Goal: Task Accomplishment & Management: Complete application form

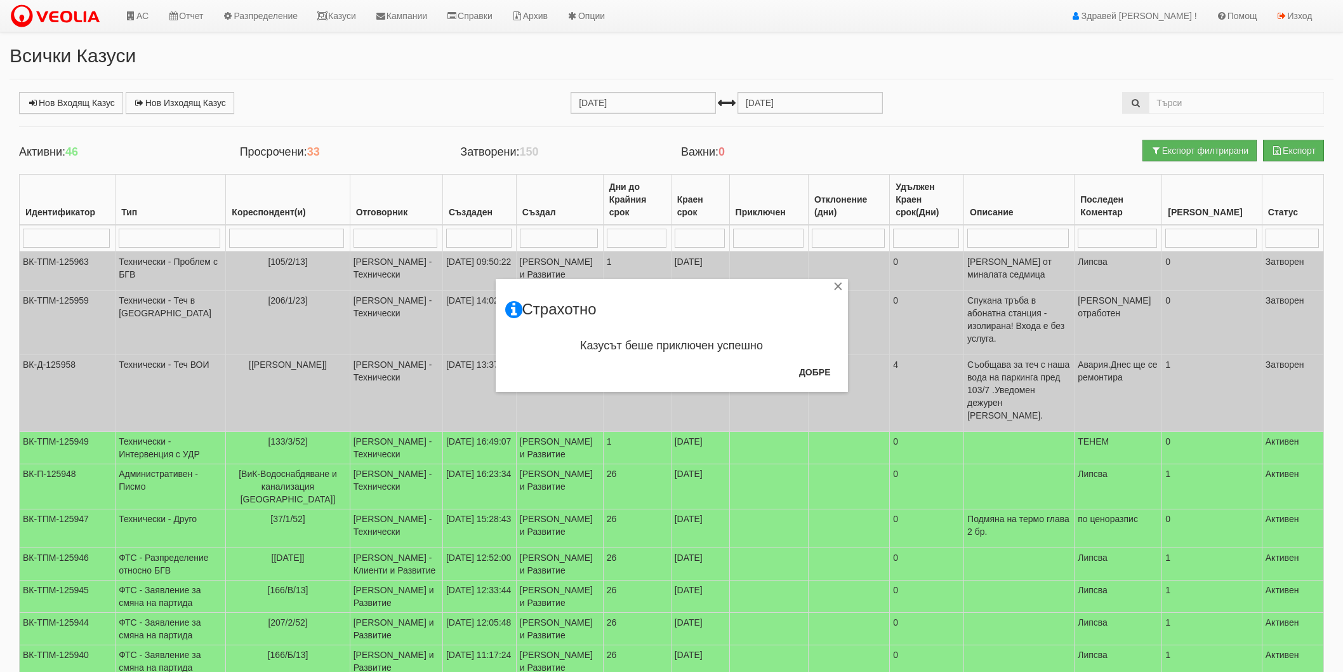
scroll to position [70, 0]
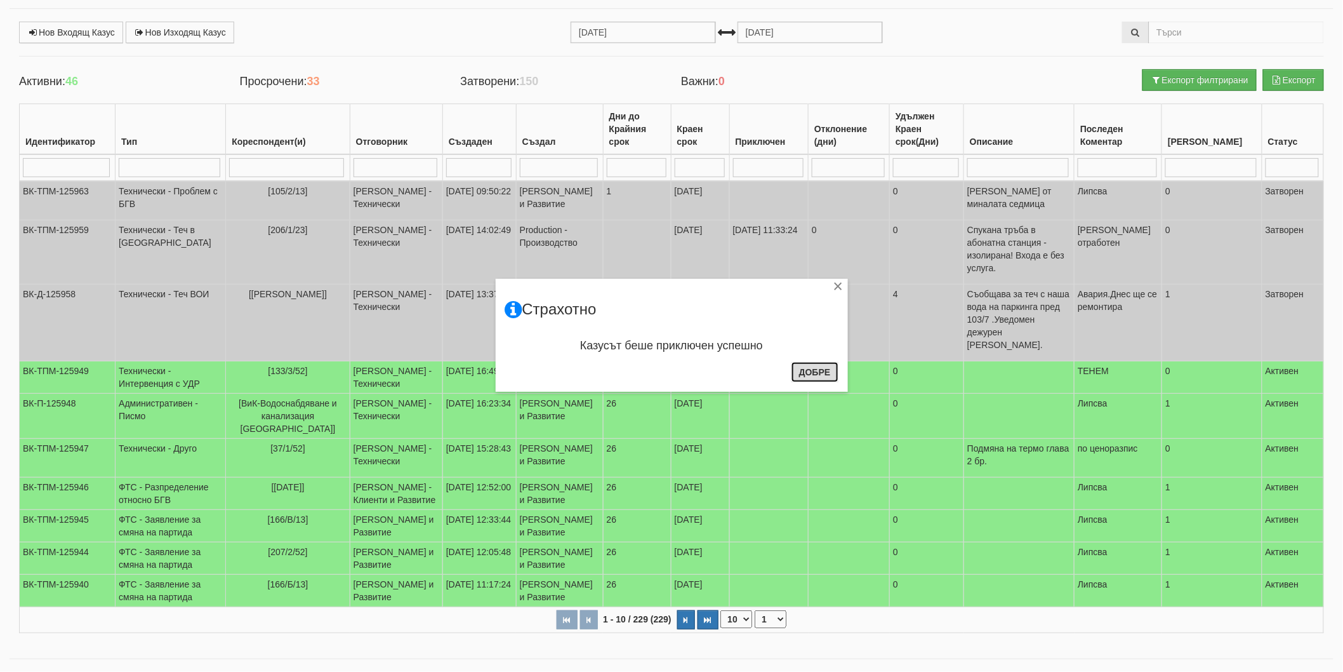
click at [832, 375] on button "Добре" at bounding box center [815, 372] width 47 height 20
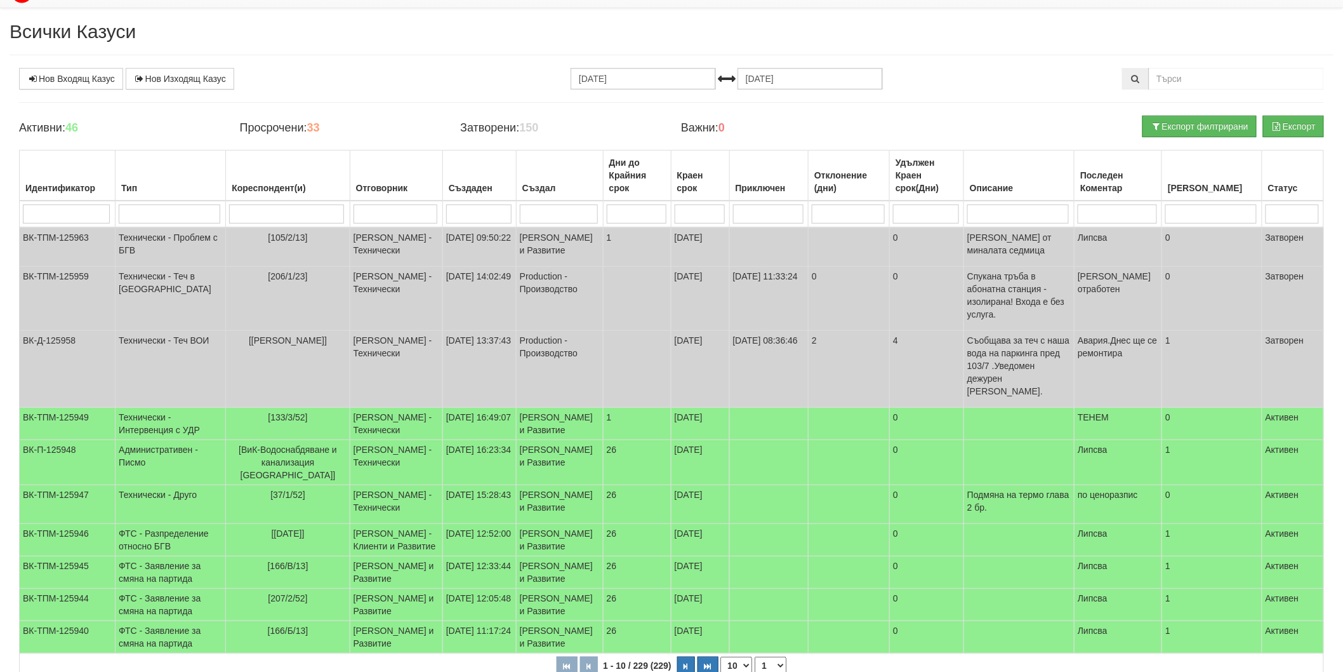
scroll to position [0, 0]
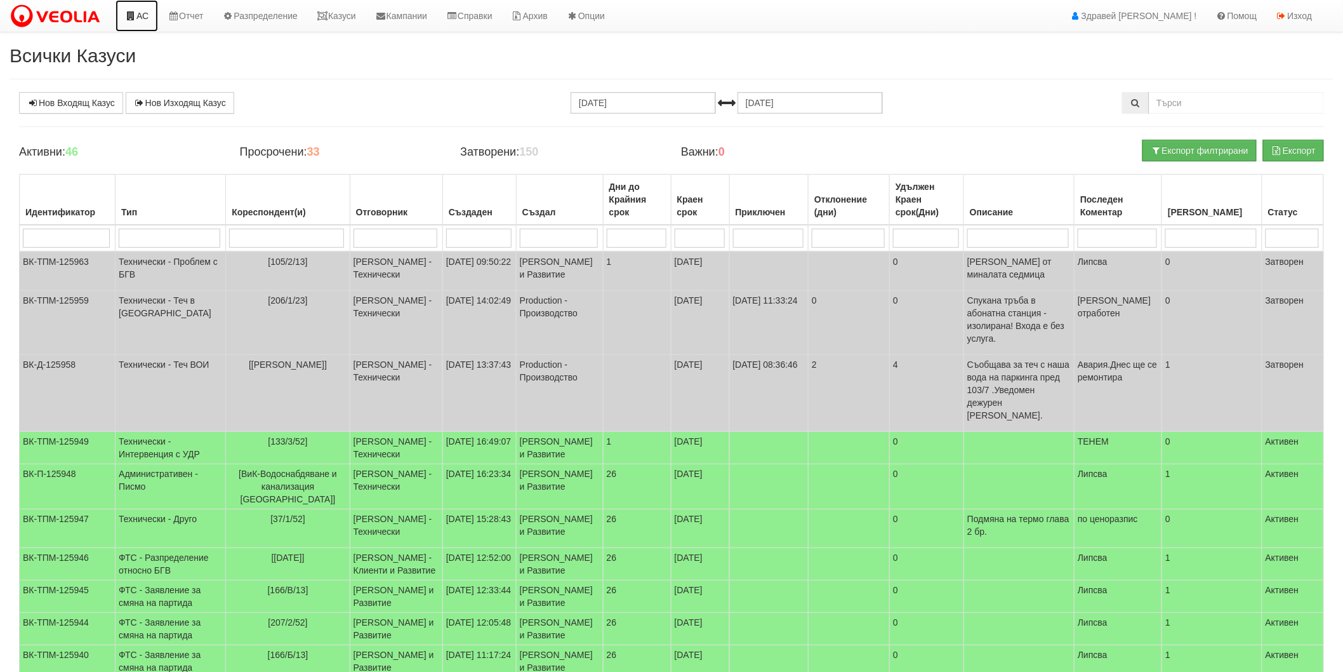
click at [142, 21] on link "АС" at bounding box center [137, 16] width 43 height 32
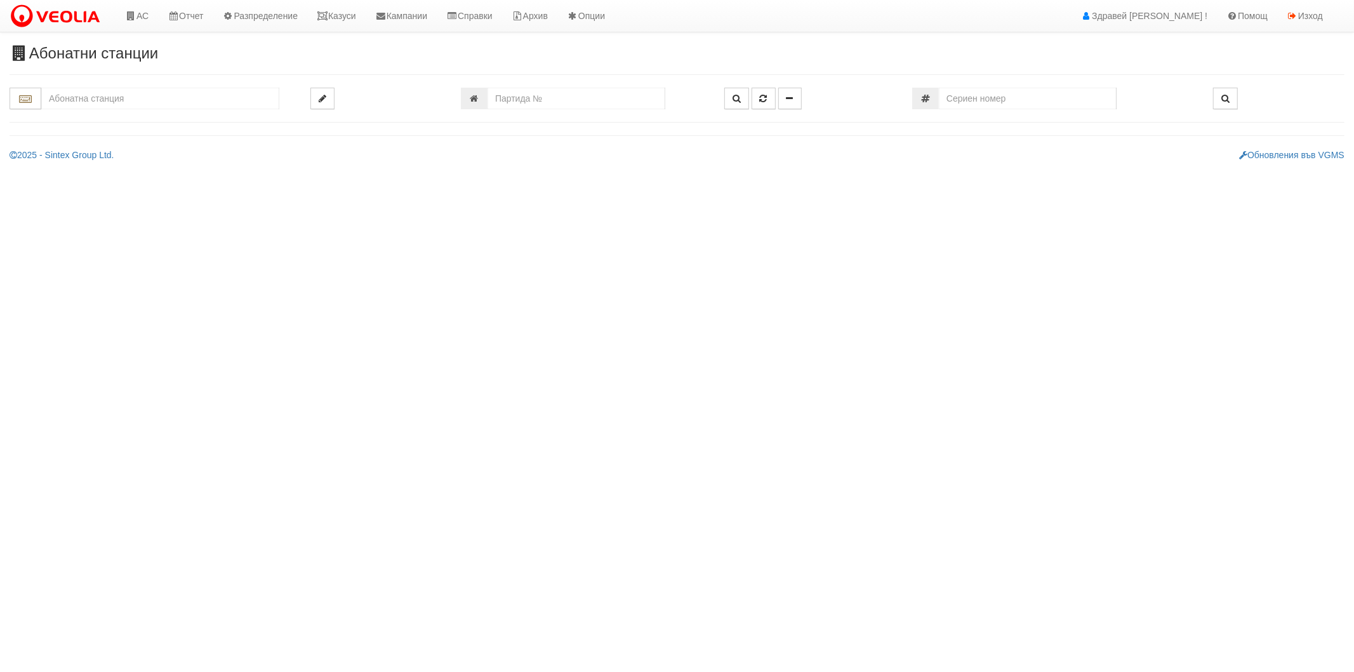
click at [144, 100] on input "text" at bounding box center [160, 99] width 238 height 22
click at [79, 135] on div "105/2 - Младост - "ТЕХЕМ"" at bounding box center [160, 133] width 234 height 15
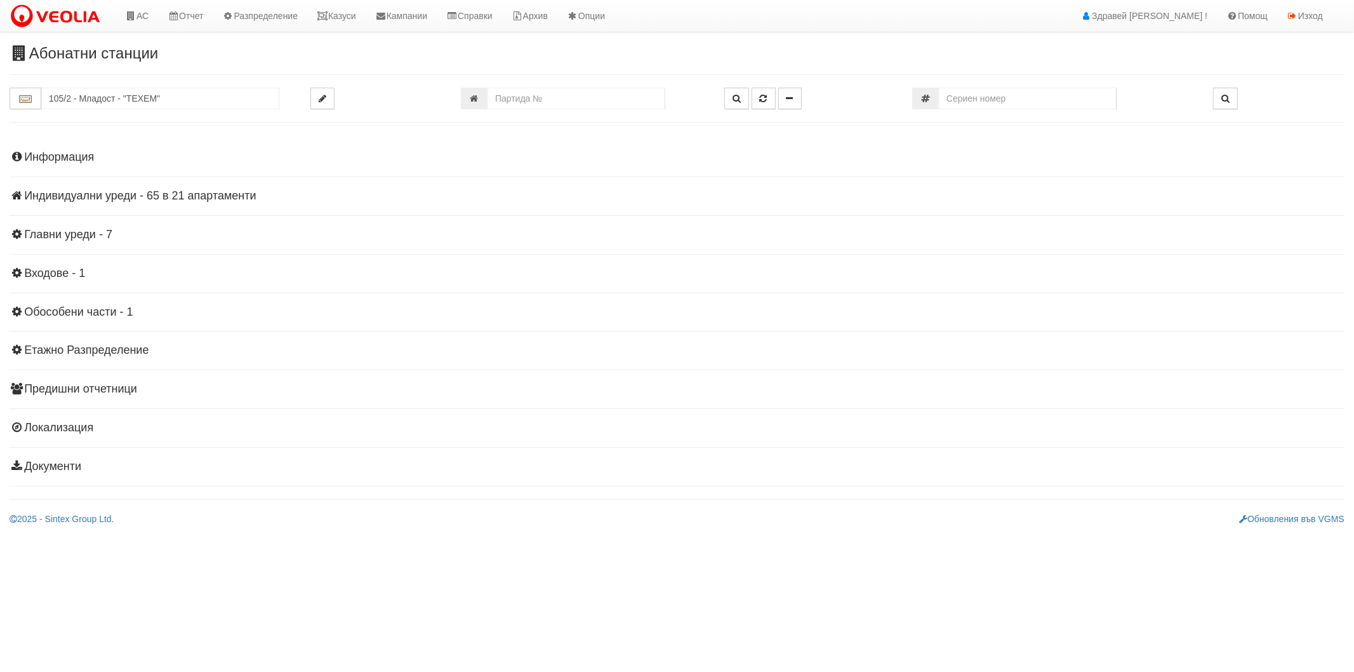
click at [106, 189] on div "Информация Параметри Брой Апартаменти: 21 Ползватели 08/2025 57 % 0 % 46" at bounding box center [677, 310] width 1335 height 350
click at [106, 194] on h4 "Индивидуални уреди - 65 в 21 апартаменти" at bounding box center [677, 196] width 1335 height 13
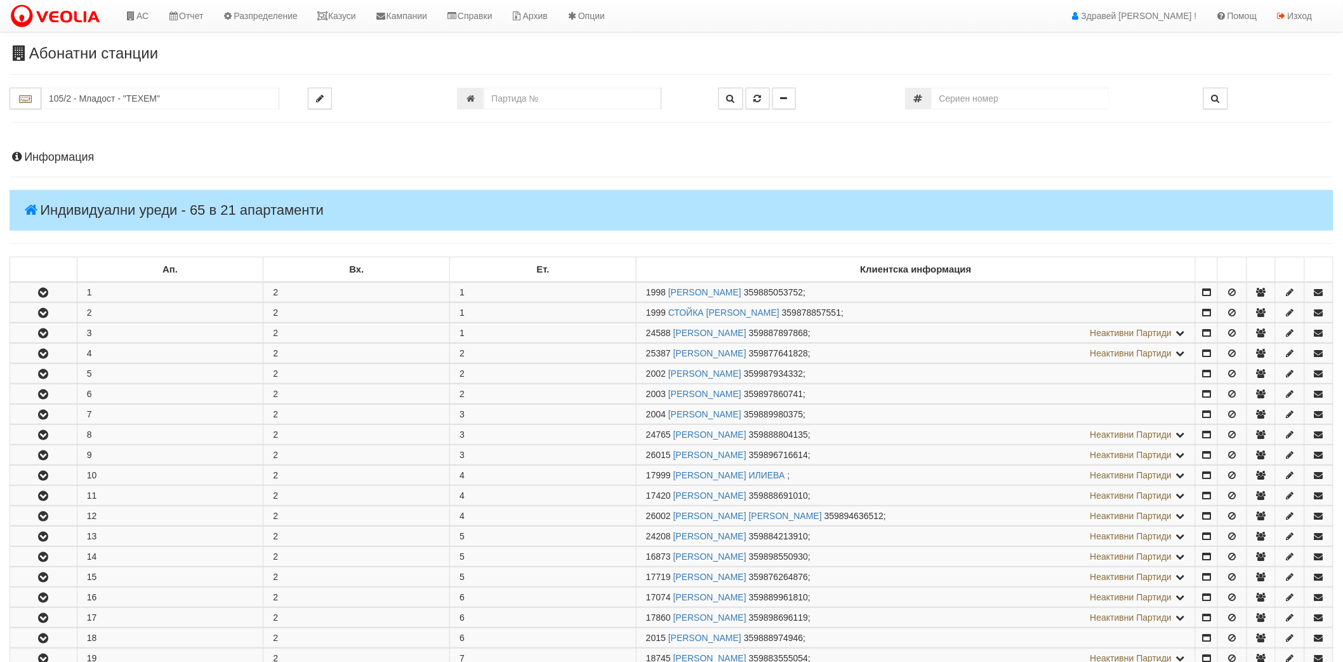
click at [80, 161] on h4 "Информация" at bounding box center [672, 157] width 1324 height 13
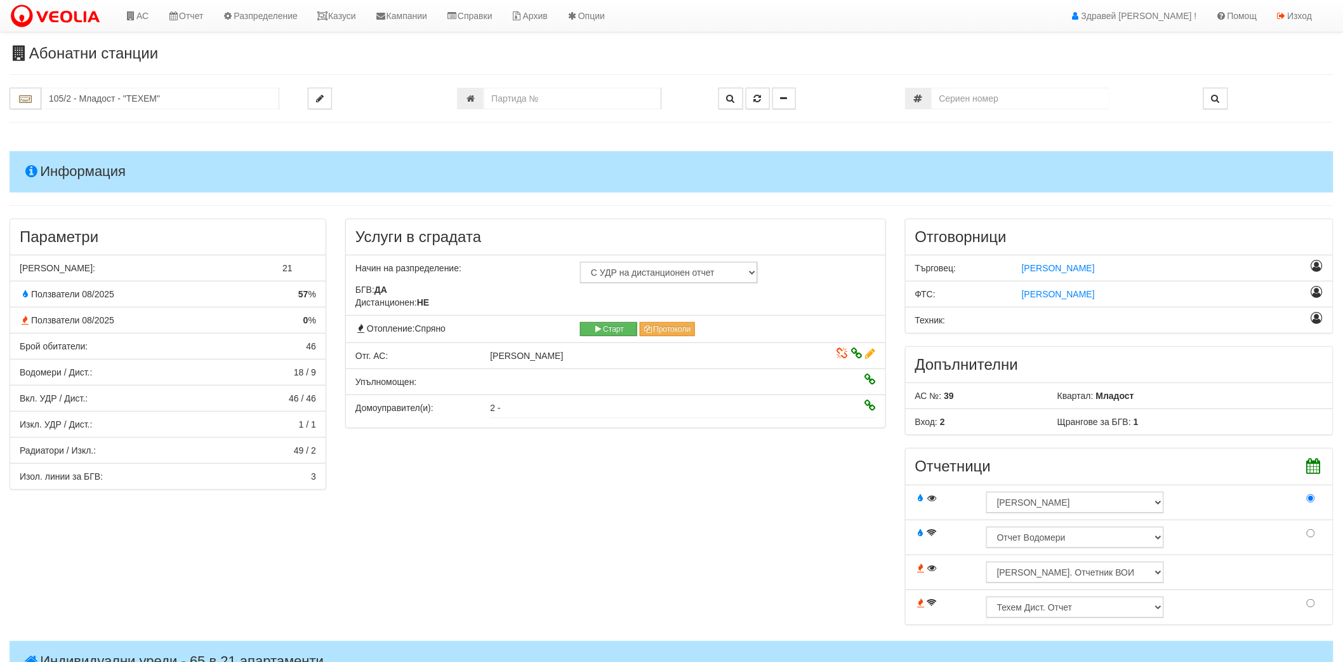
click at [79, 161] on h4 "Информация" at bounding box center [672, 171] width 1324 height 41
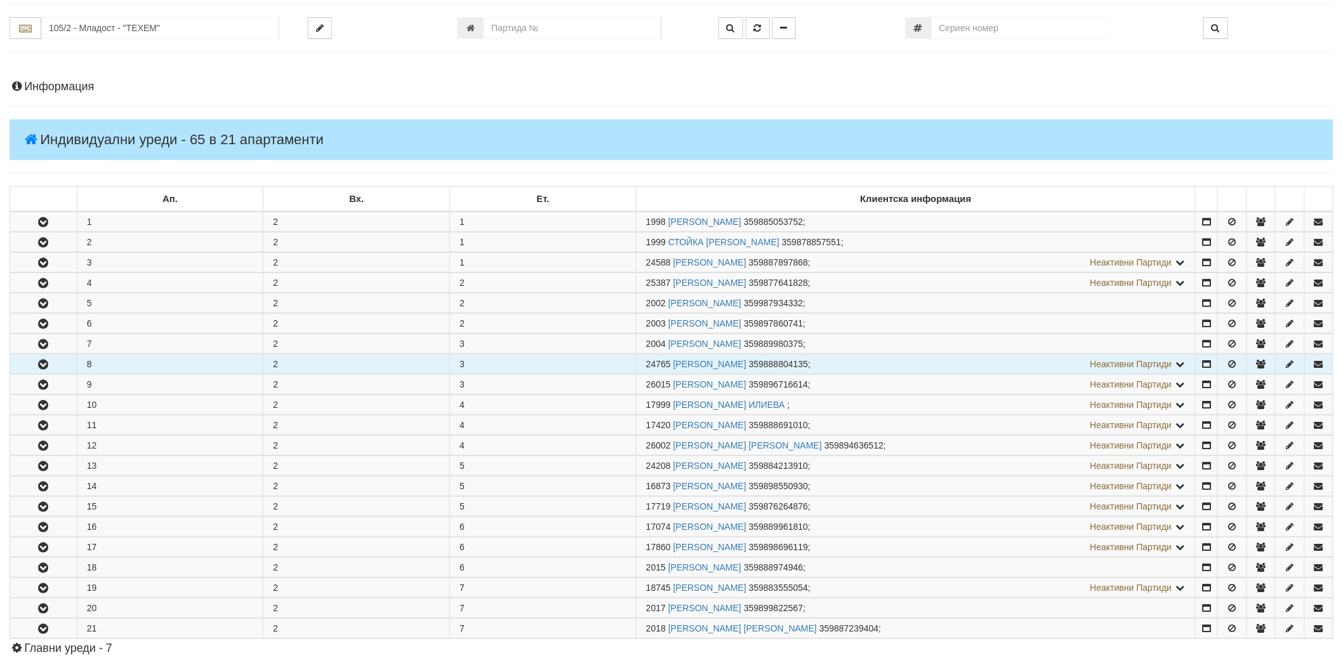
scroll to position [141, 0]
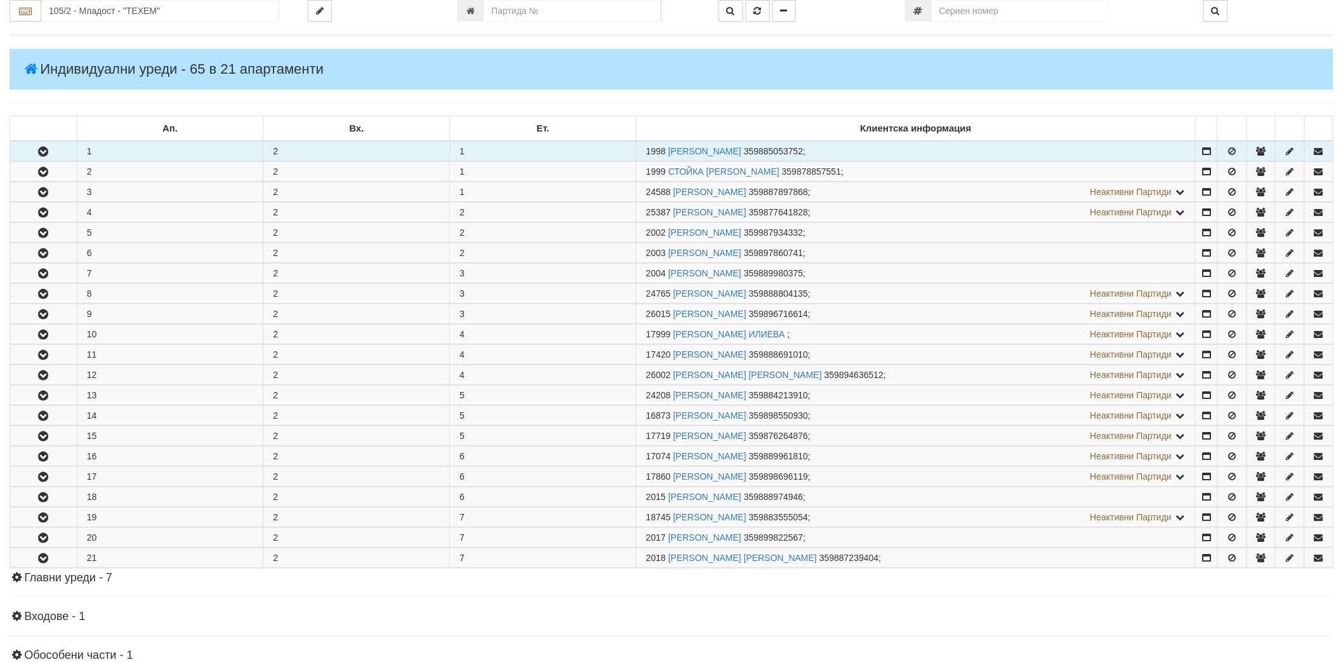
click at [42, 154] on icon "button" at bounding box center [43, 151] width 15 height 9
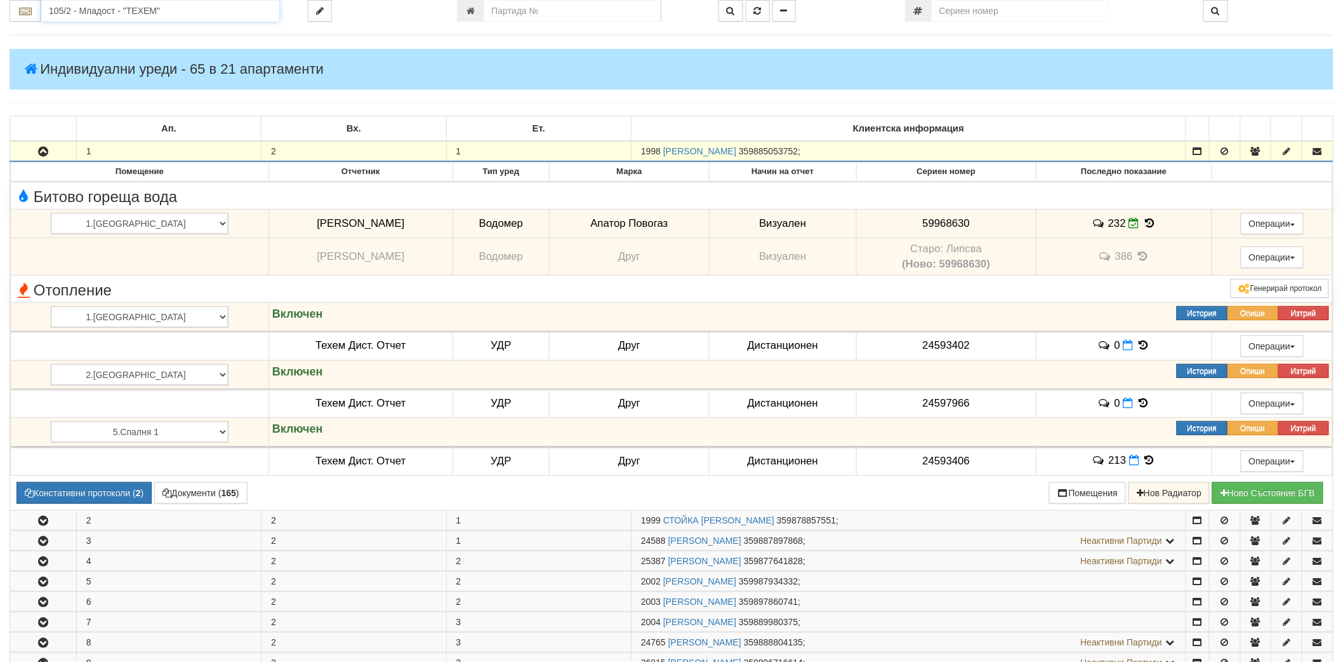
click at [255, 10] on input "105/2 - Младост - "ТЕХЕМ"" at bounding box center [160, 11] width 238 height 22
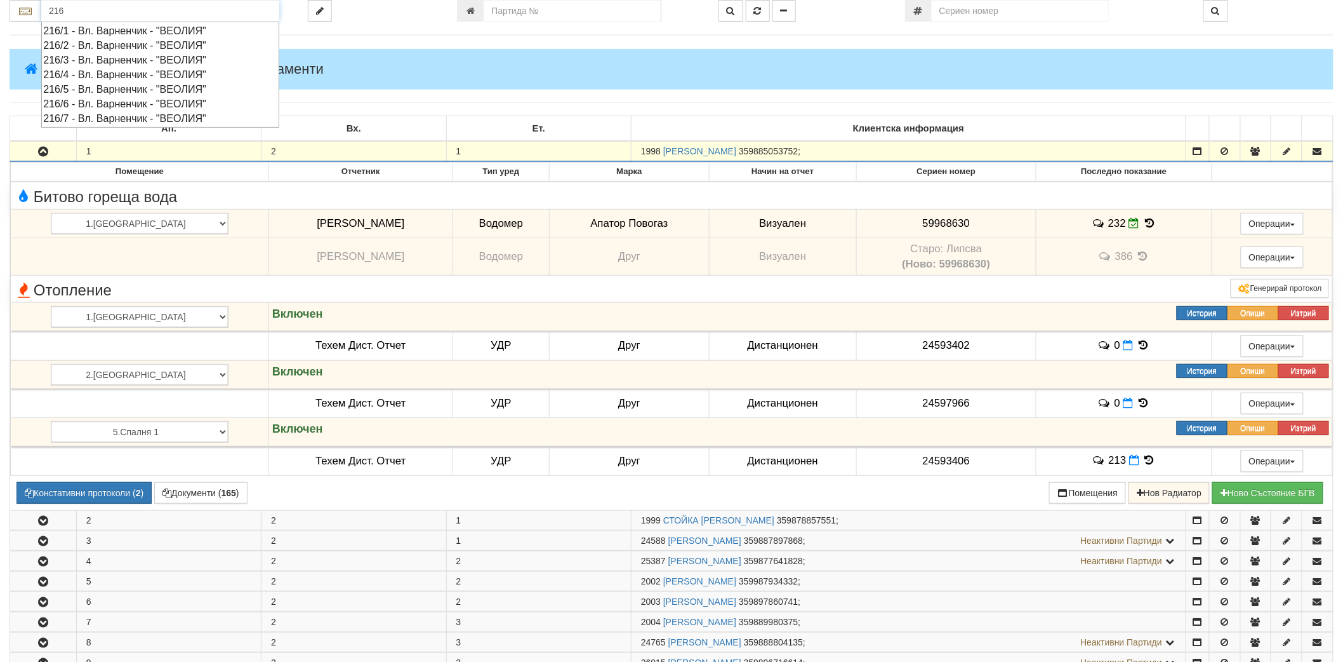
click at [185, 72] on div "216/4 - Вл. Варненчик - "ВЕОЛИЯ"" at bounding box center [160, 74] width 234 height 15
type input "216/4 - Вл. Варненчик - "ВЕОЛИЯ""
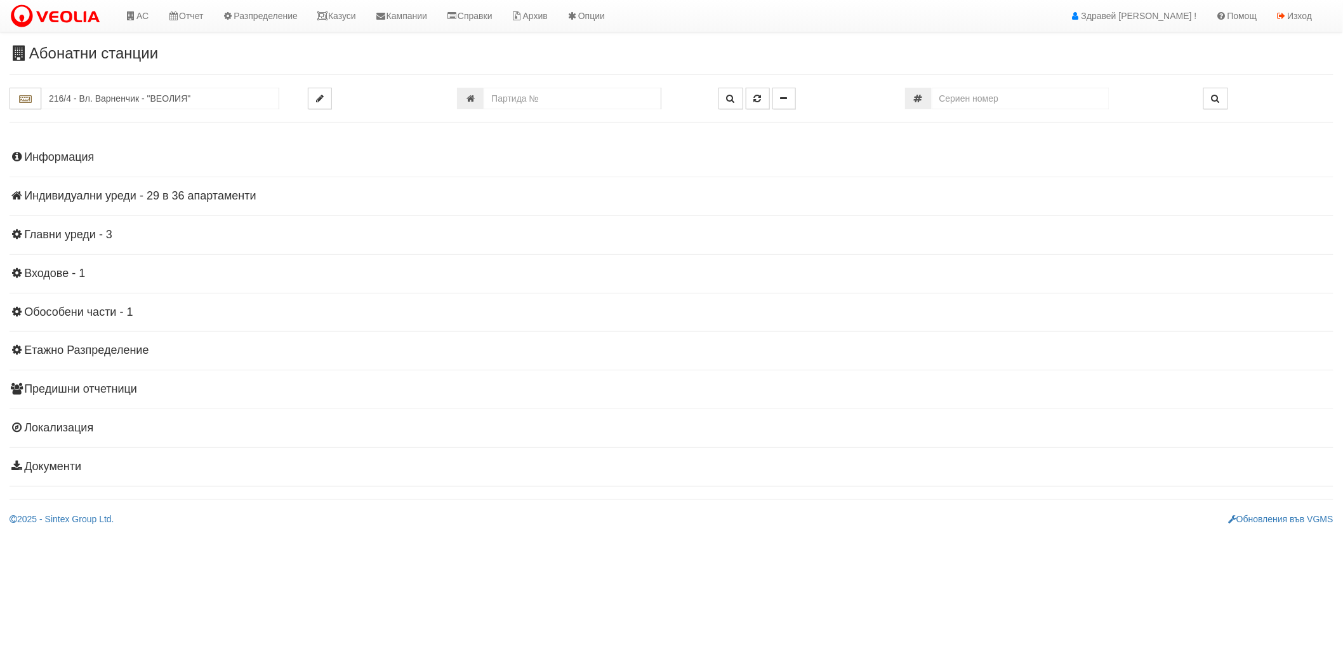
scroll to position [0, 0]
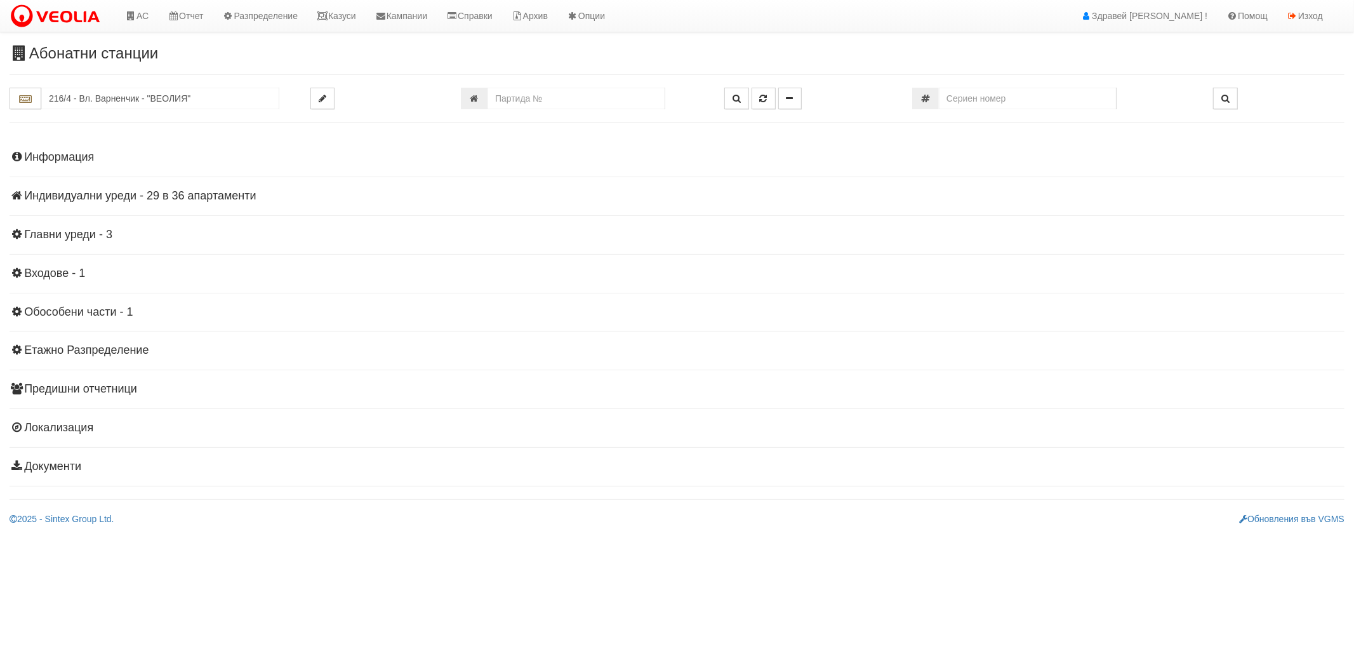
click at [118, 201] on h4 "Индивидуални уреди - 29 в 36 апартаменти" at bounding box center [677, 196] width 1335 height 13
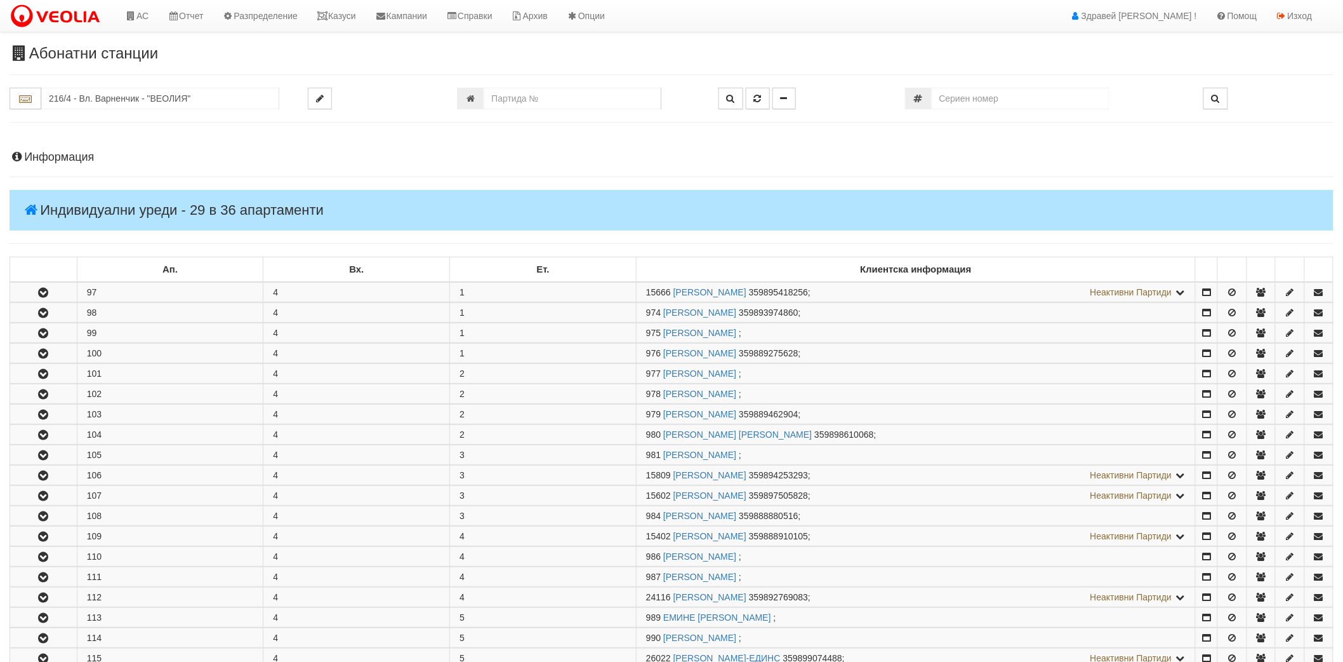
click at [53, 159] on h4 "Информация" at bounding box center [672, 157] width 1324 height 13
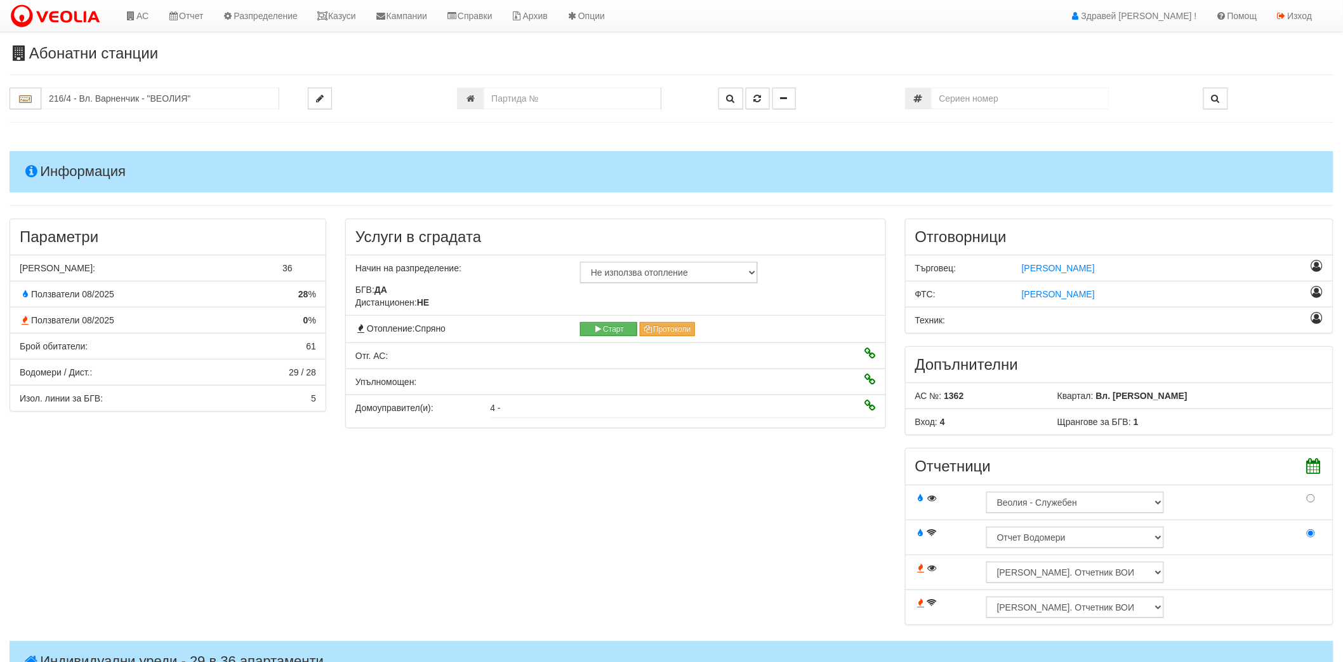
click at [53, 159] on h4 "Информация" at bounding box center [672, 171] width 1324 height 41
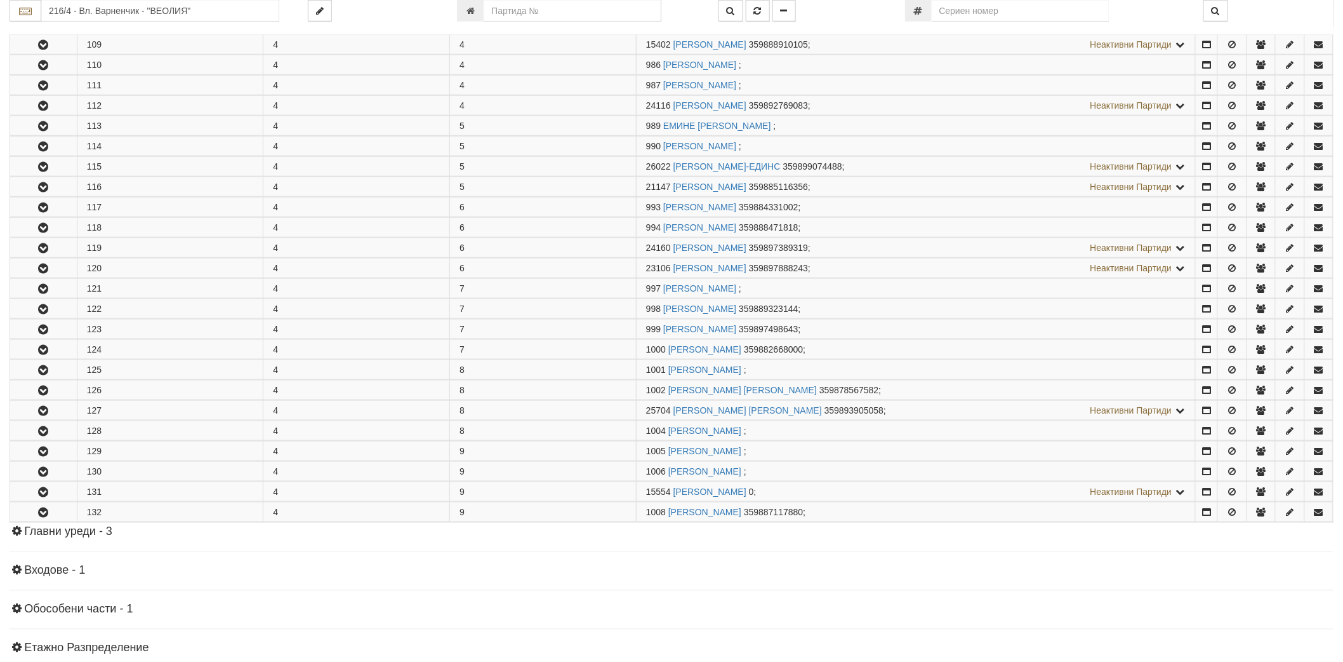
scroll to position [493, 0]
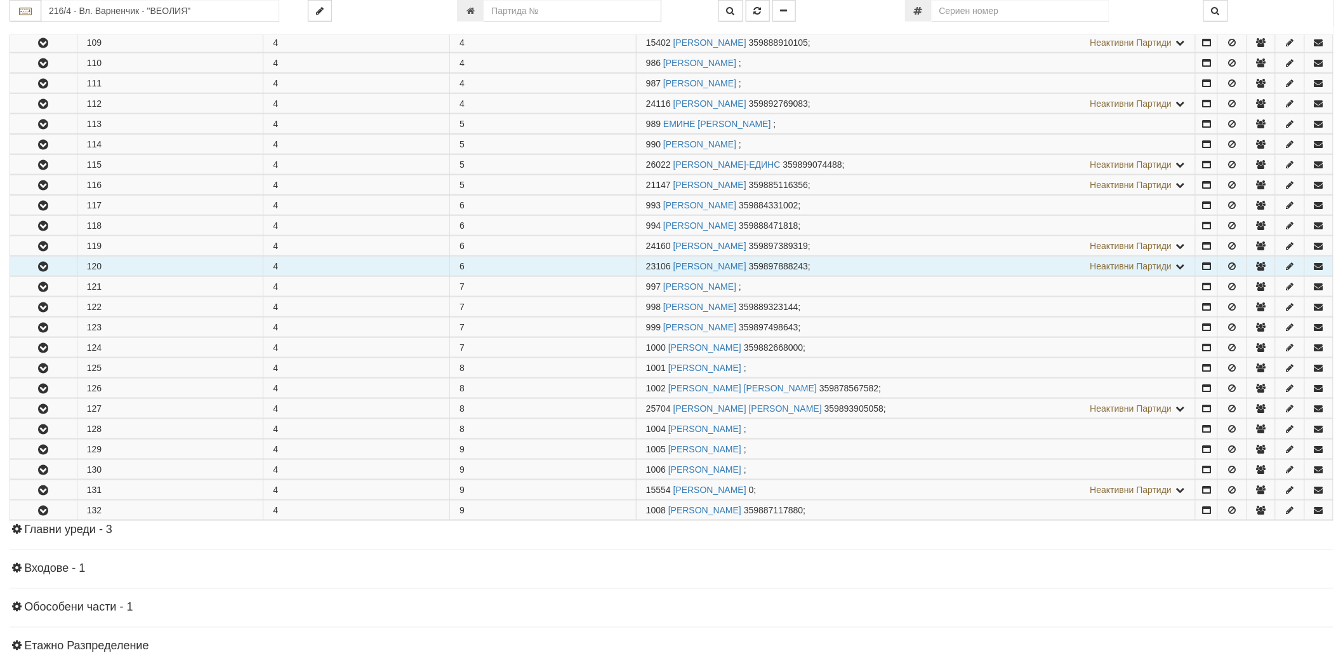
click at [41, 268] on icon "button" at bounding box center [43, 266] width 15 height 9
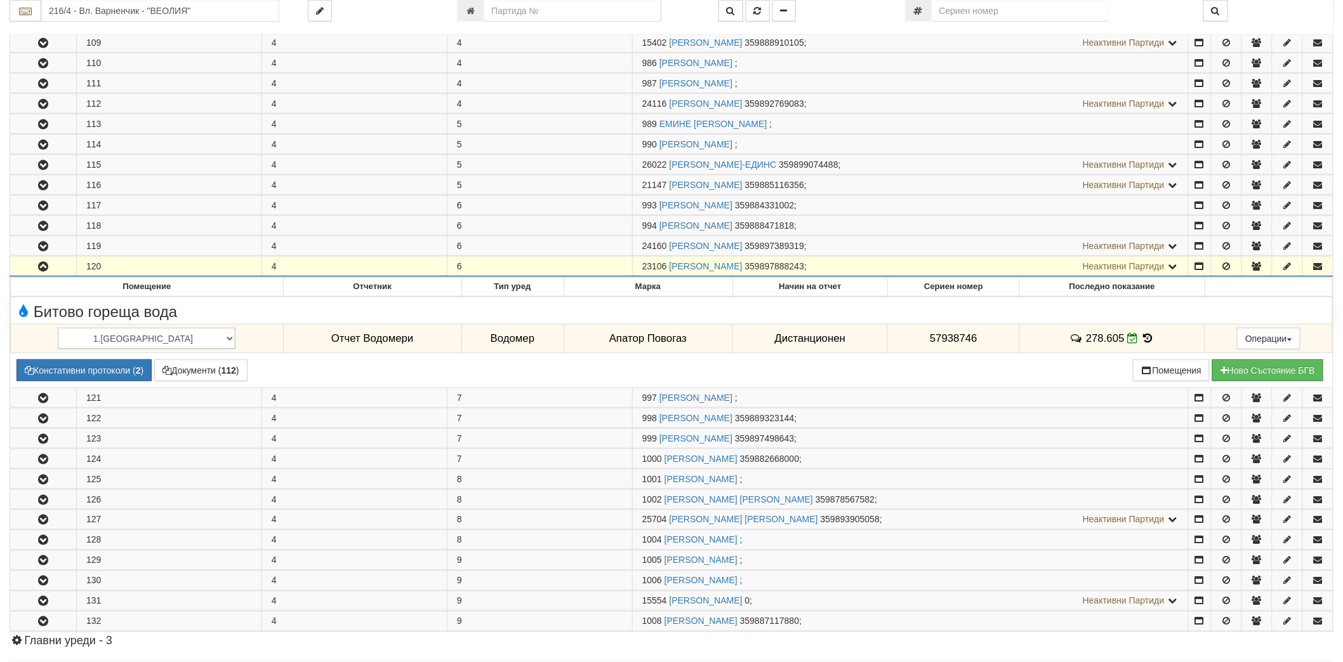
drag, startPoint x: 643, startPoint y: 263, endPoint x: 668, endPoint y: 272, distance: 26.1
click at [667, 271] on span "23106" at bounding box center [654, 266] width 25 height 10
copy span "23106"
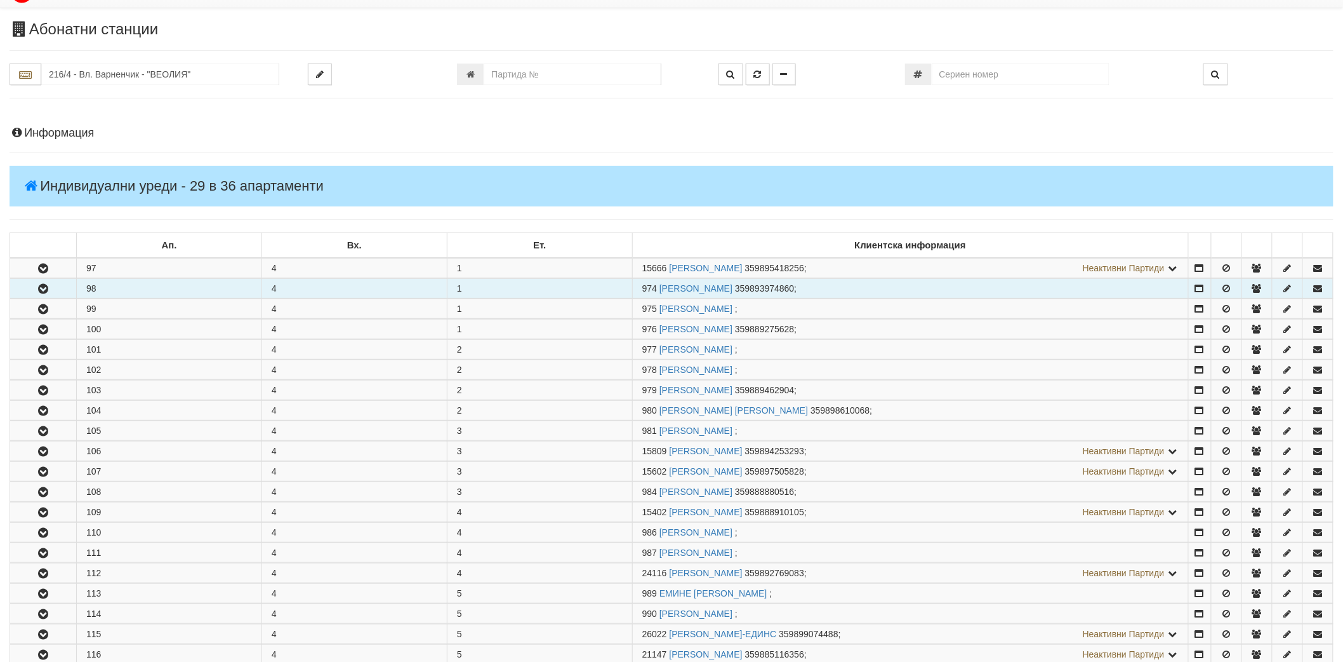
scroll to position [0, 0]
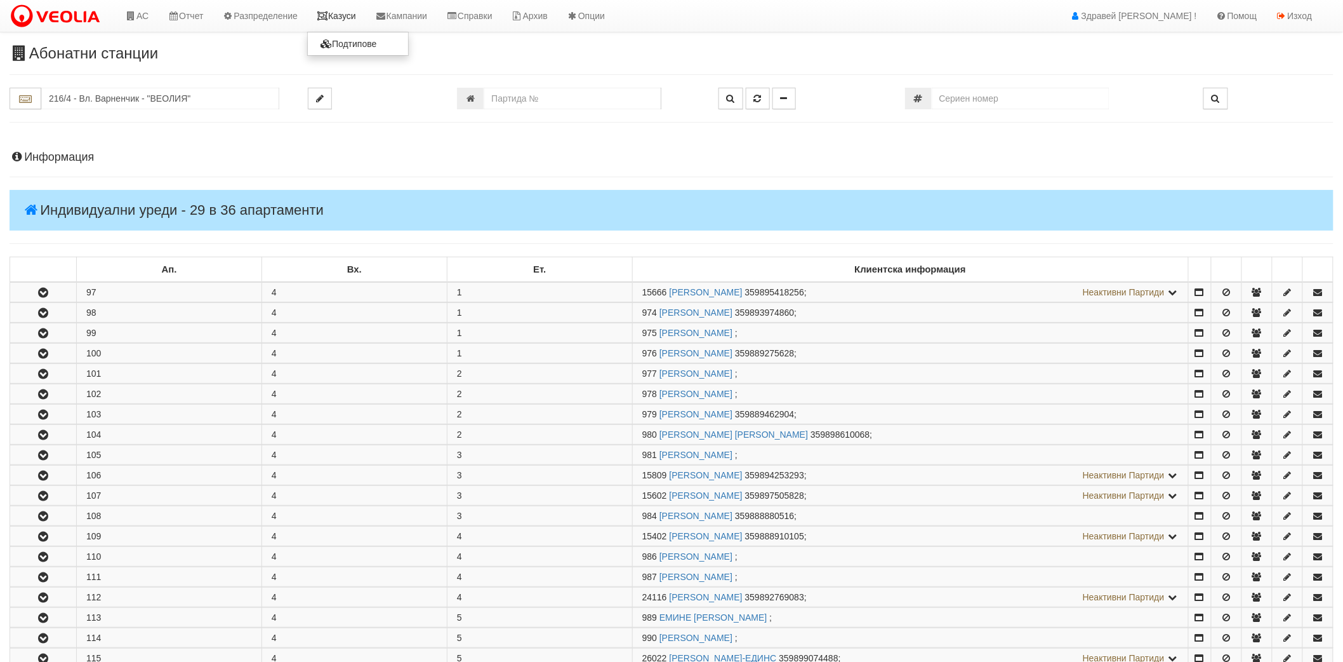
click at [340, 15] on link "Казуси" at bounding box center [336, 16] width 58 height 32
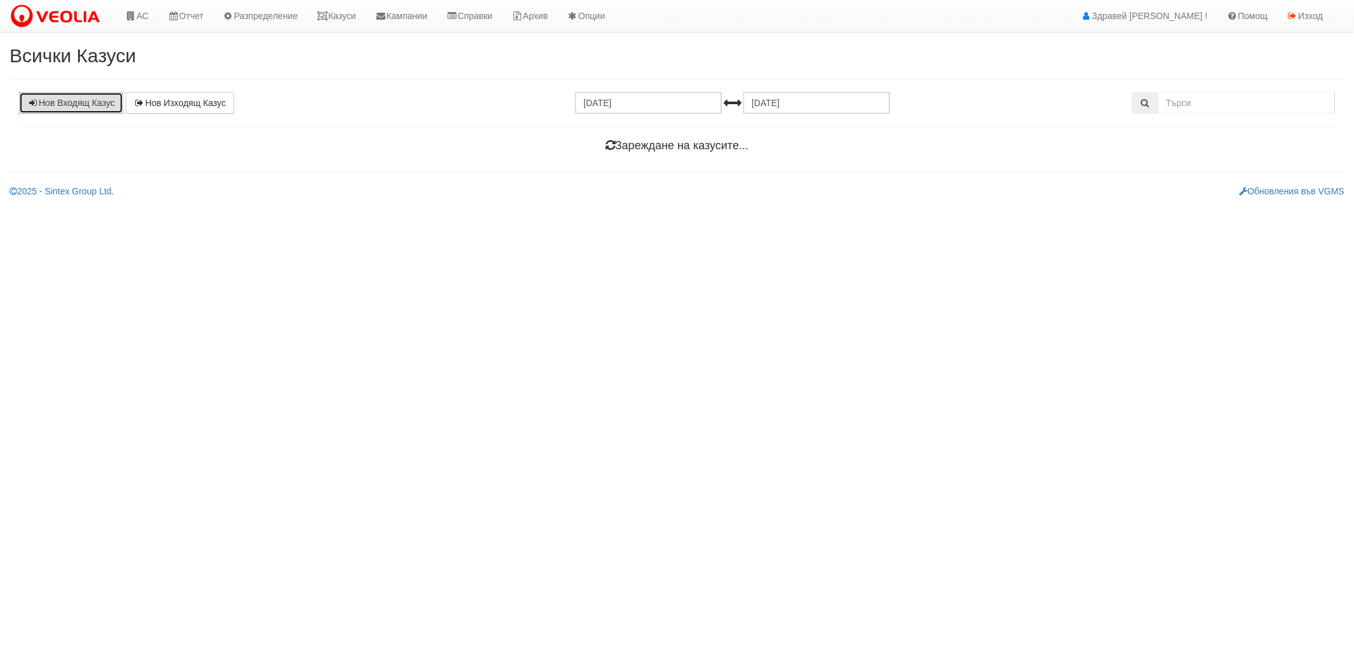
click at [39, 106] on link "Нов Входящ Казус" at bounding box center [71, 103] width 104 height 22
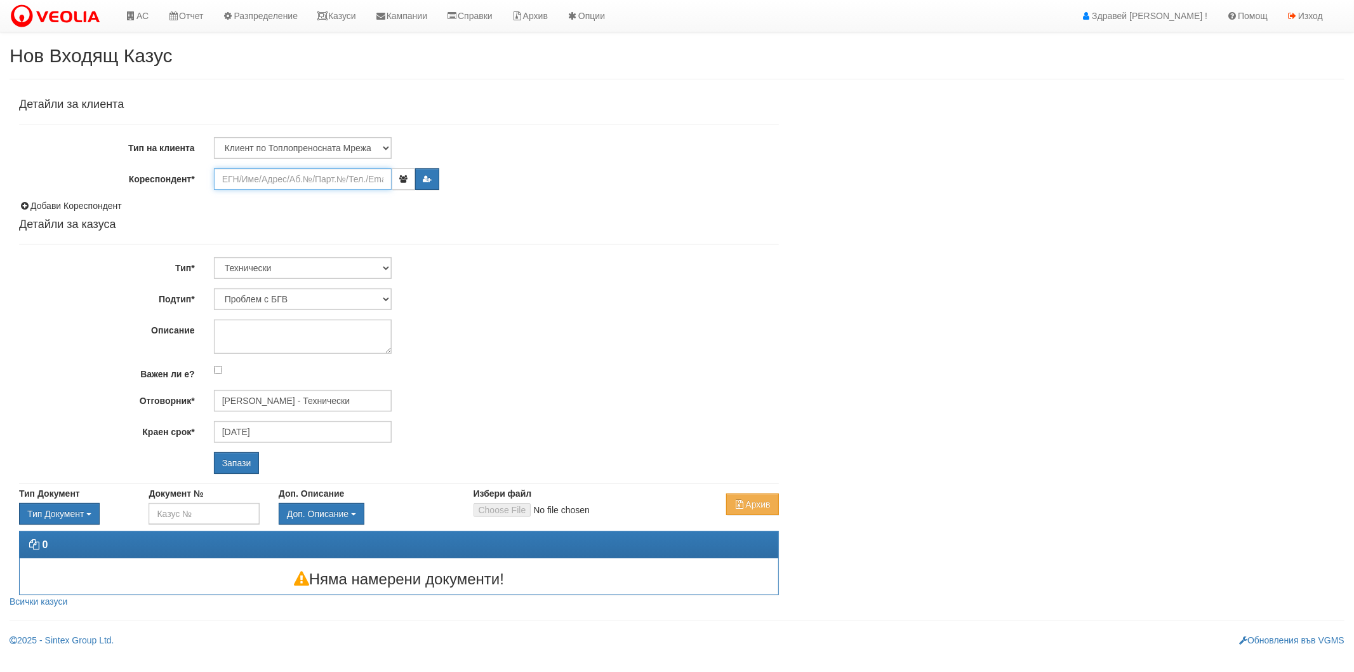
click at [256, 174] on input "Кореспондент*" at bounding box center [303, 179] width 178 height 22
paste input "23106"
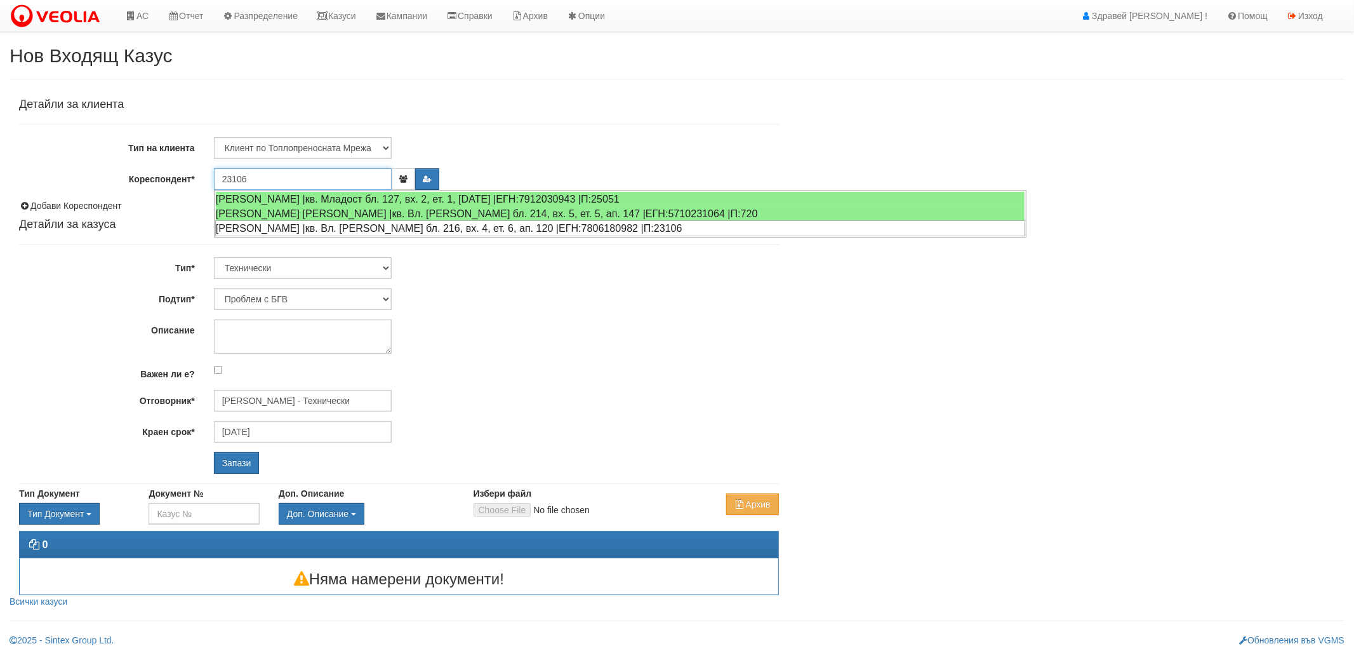
click at [263, 227] on div "БОРИСЛАВ ДАНАИЛОВ БЕШКОВСКИ |кв. Вл. Варненчик бл. 216, вх. 4, ет. 6, ап. 120 |…" at bounding box center [620, 228] width 810 height 16
type input "[PERSON_NAME]"
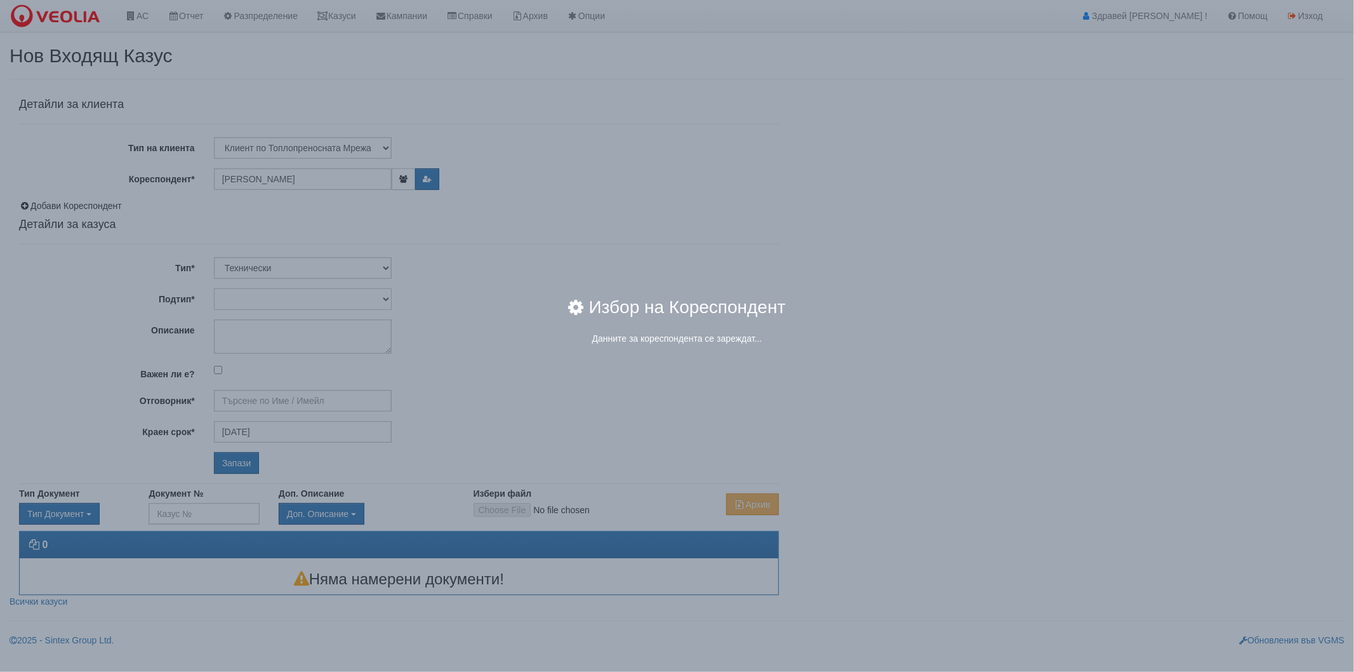
type input "[PERSON_NAME] - Технически"
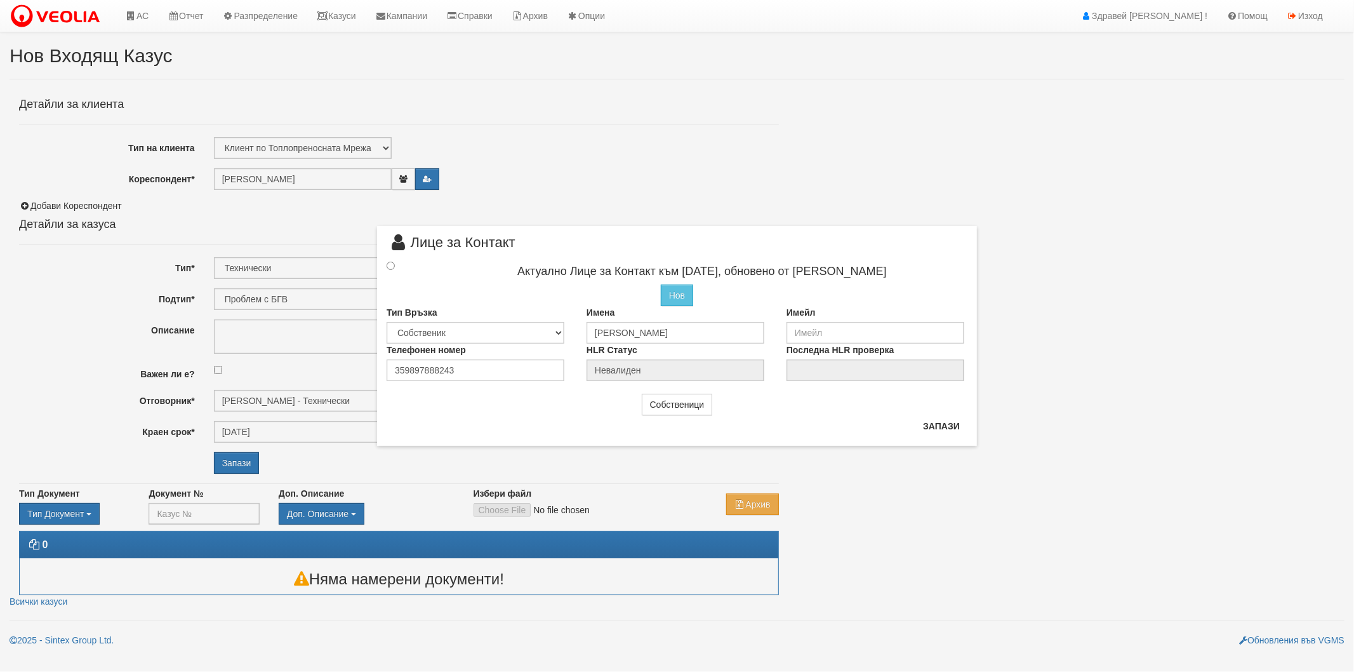
click at [391, 270] on div at bounding box center [402, 266] width 50 height 14
click at [392, 269] on input "radio" at bounding box center [391, 266] width 8 height 8
radio input "true"
type input "[PERSON_NAME]"
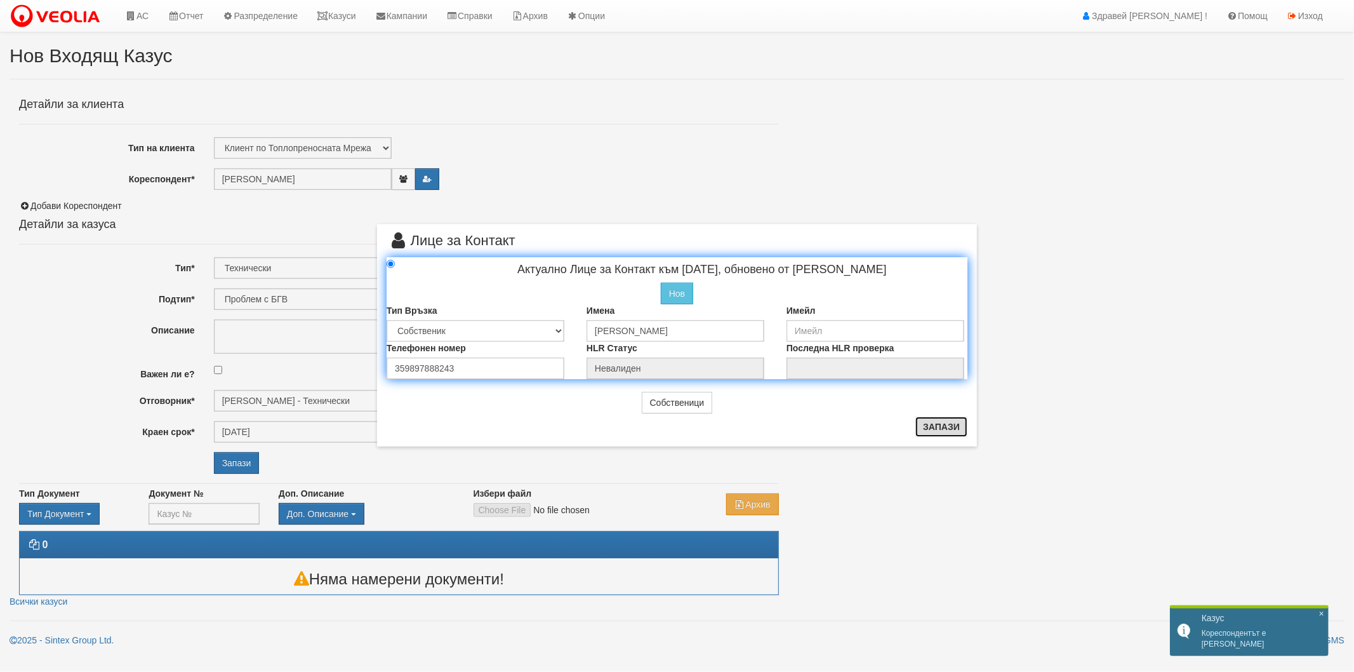
click at [941, 420] on button "Запази" at bounding box center [941, 426] width 52 height 20
radio input "true"
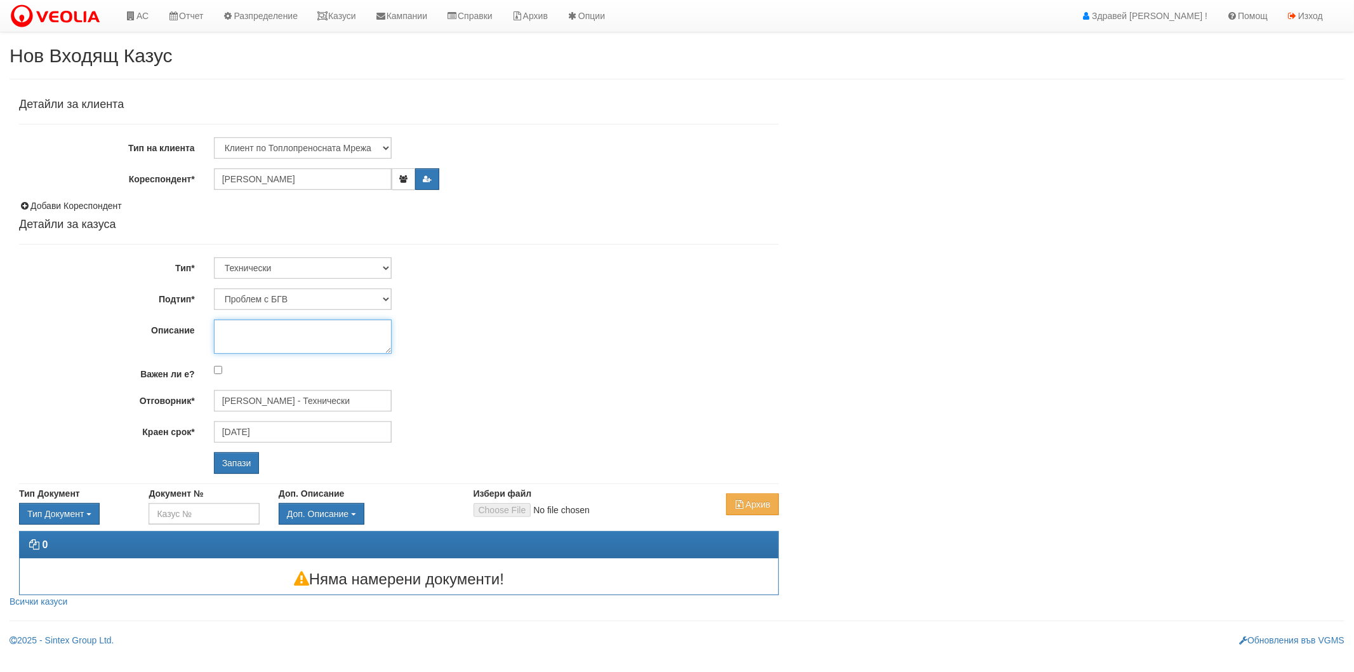
click at [346, 324] on textarea "Описание" at bounding box center [303, 336] width 178 height 34
type textarea "k"
type textarea "няма БГВ на горните етажи. Нямат ОАС"
click at [253, 468] on input "Запази" at bounding box center [237, 463] width 46 height 22
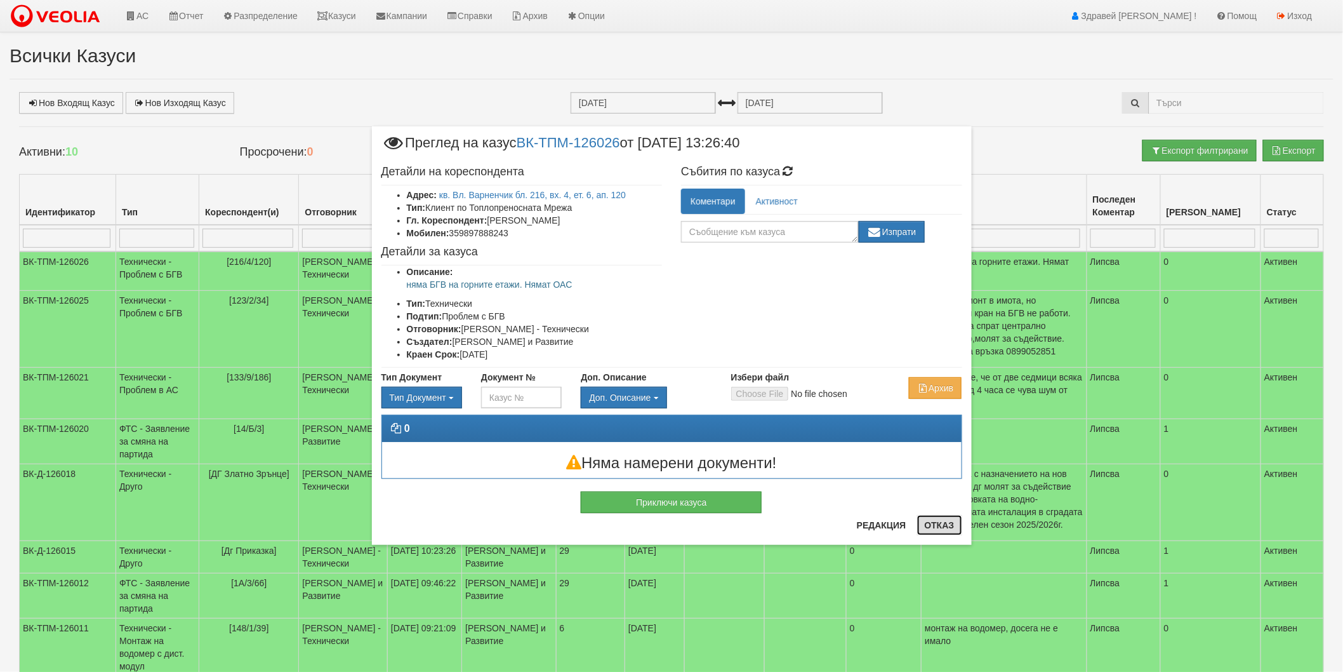
click at [940, 521] on button "Отказ" at bounding box center [939, 525] width 45 height 20
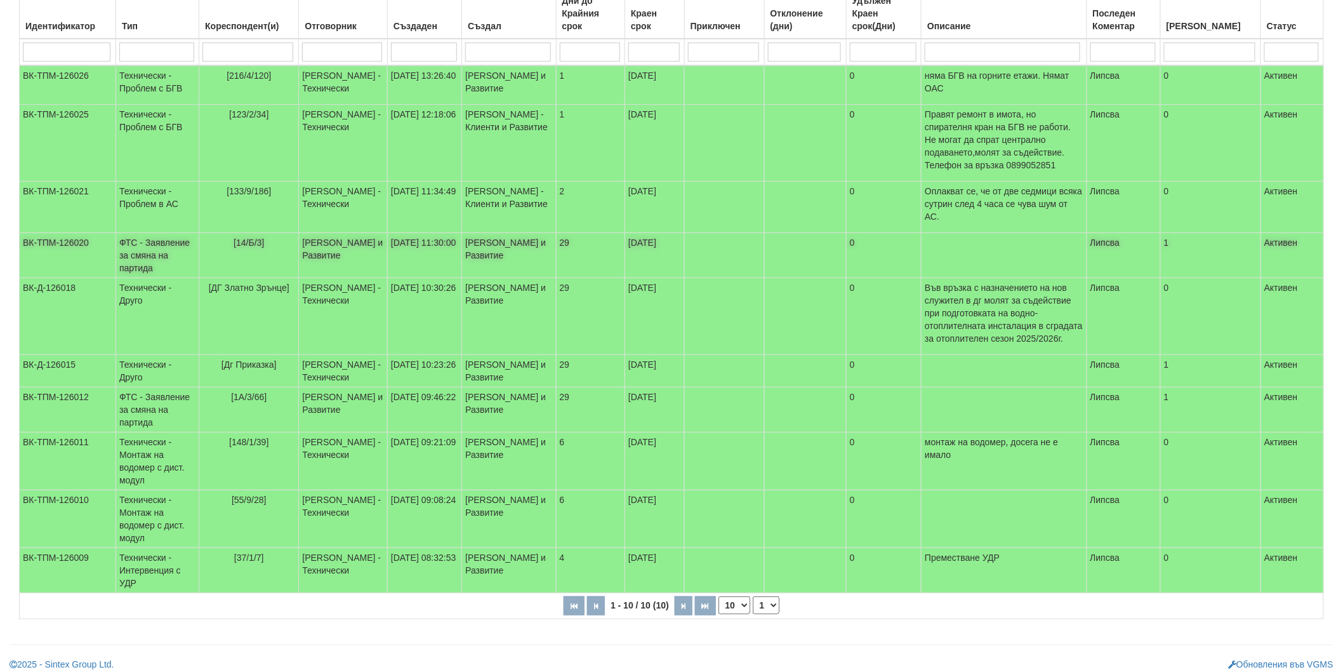
scroll to position [211, 0]
